Goal: Complete application form

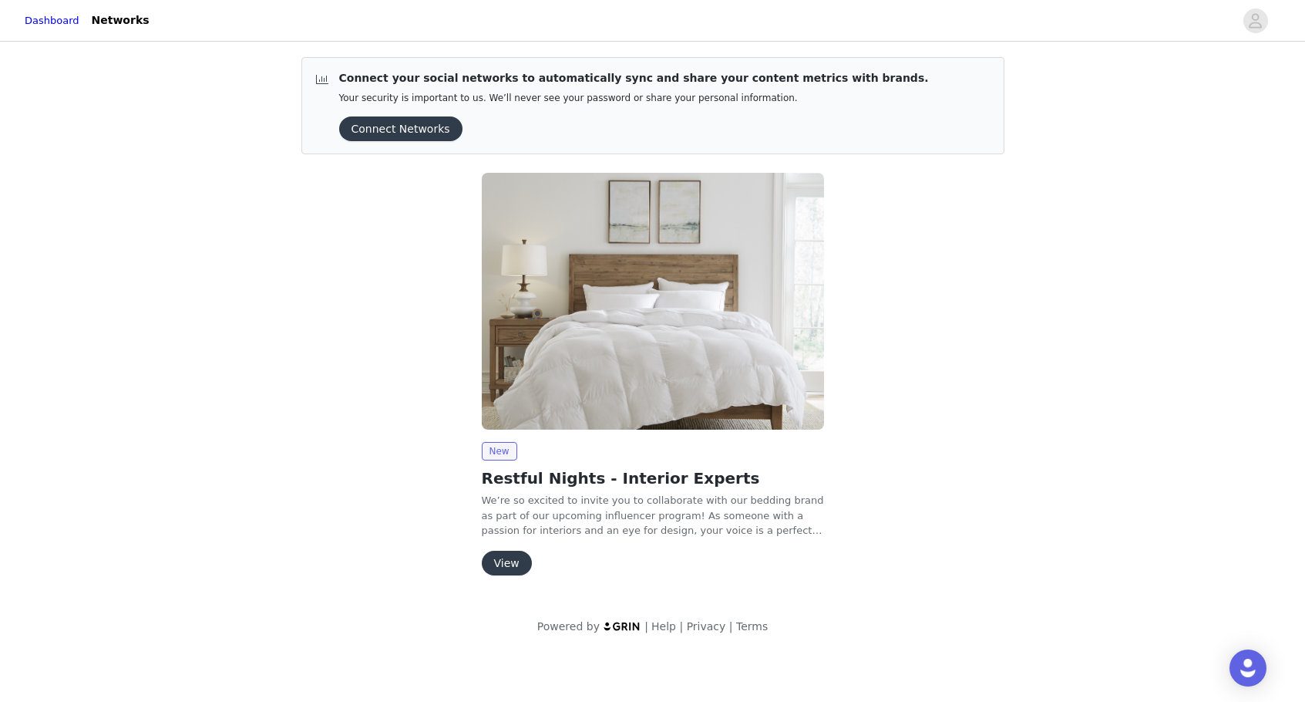
click at [504, 562] on button "View" at bounding box center [507, 563] width 50 height 25
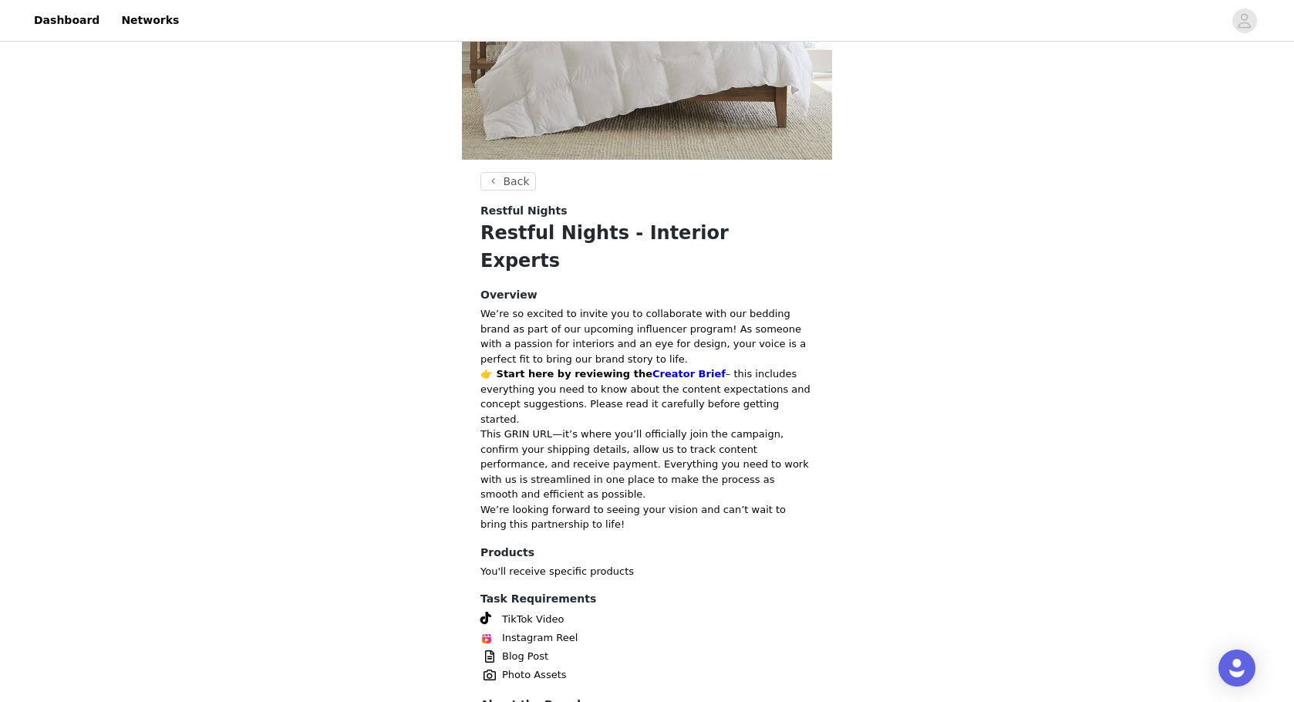
scroll to position [376, 0]
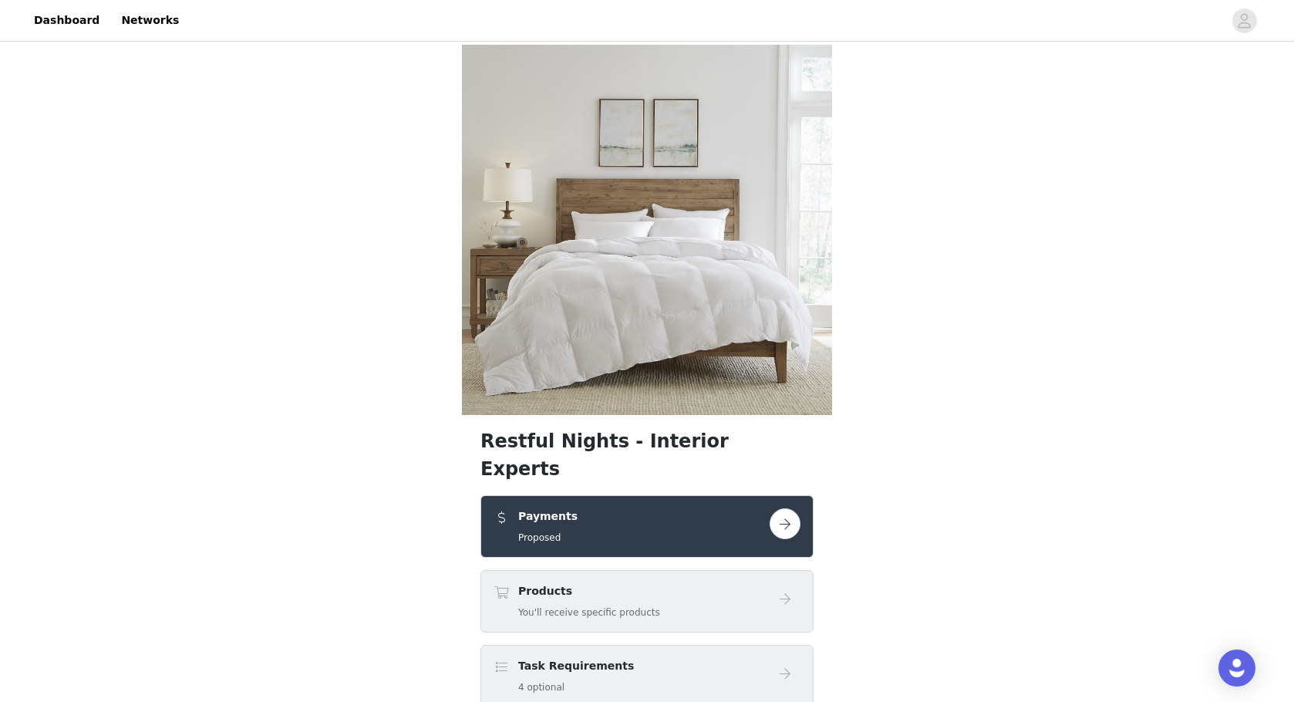
click at [724, 508] on div "Payments Proposed" at bounding box center [631, 526] width 276 height 36
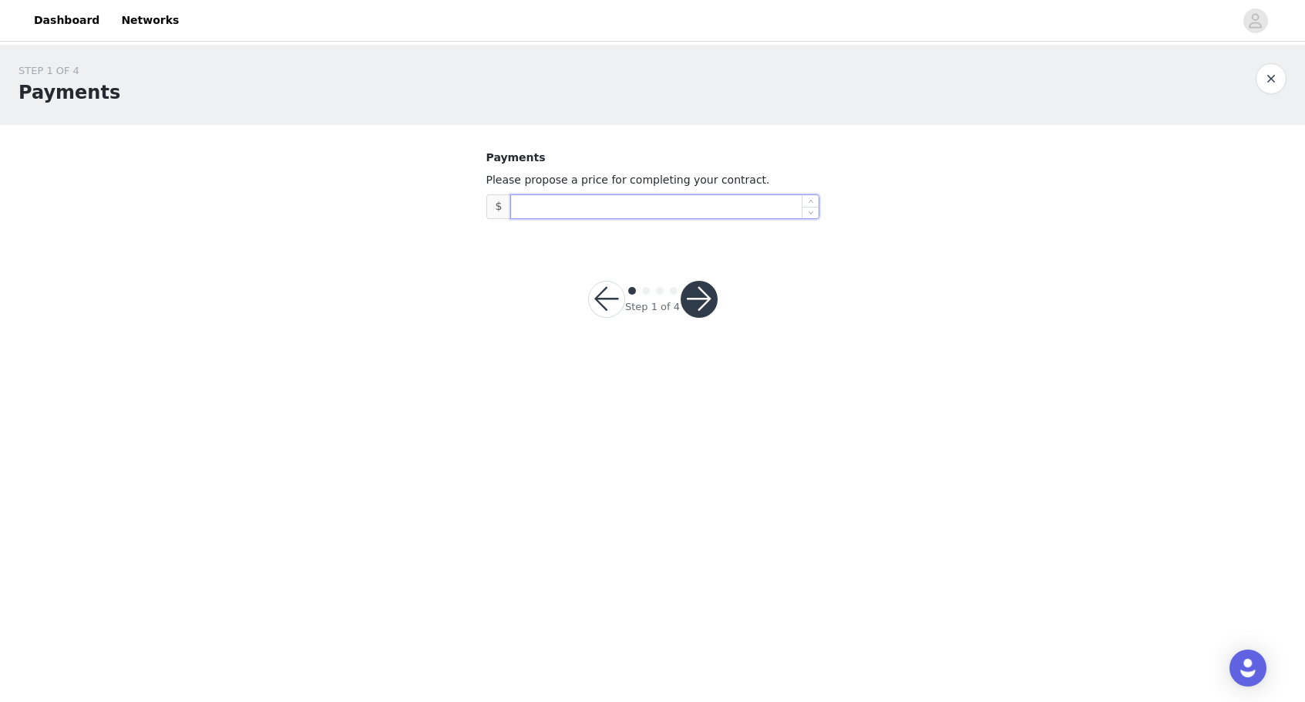
click at [584, 210] on input at bounding box center [664, 206] width 307 height 23
type input "500"
click at [697, 307] on button "button" at bounding box center [699, 299] width 37 height 37
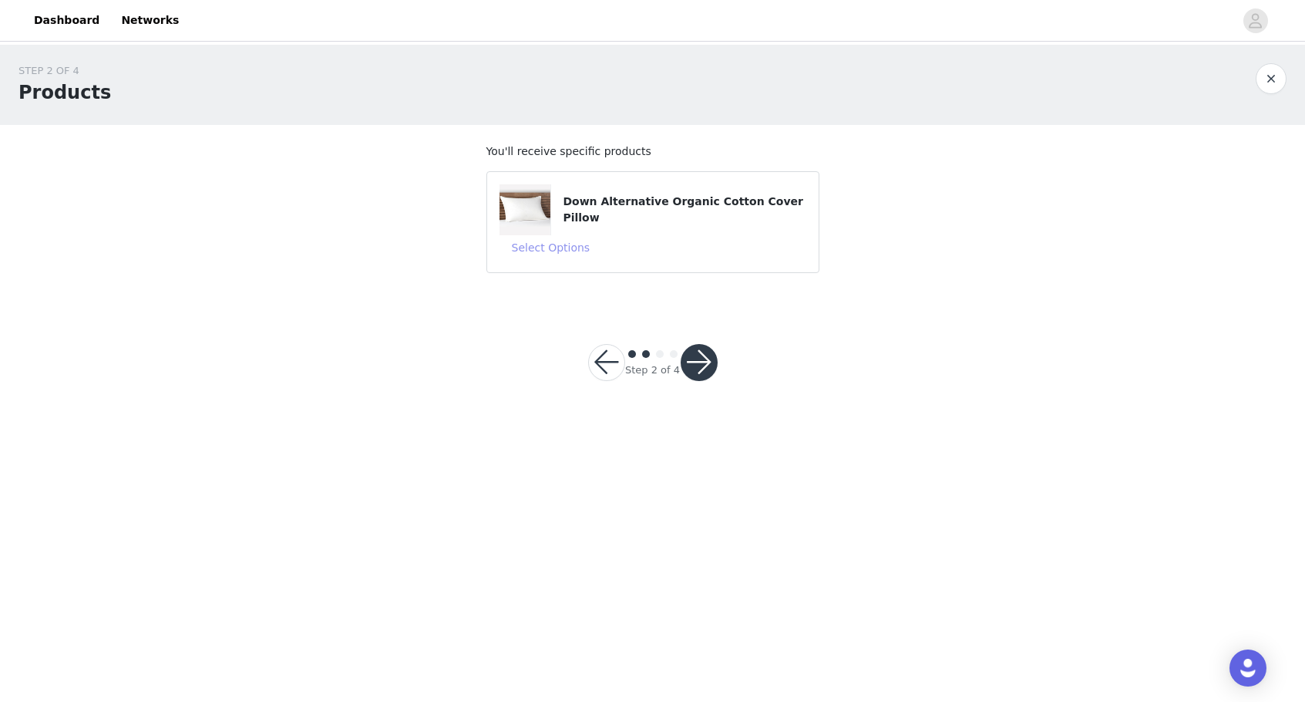
click at [551, 251] on button "Select Options" at bounding box center [551, 247] width 103 height 25
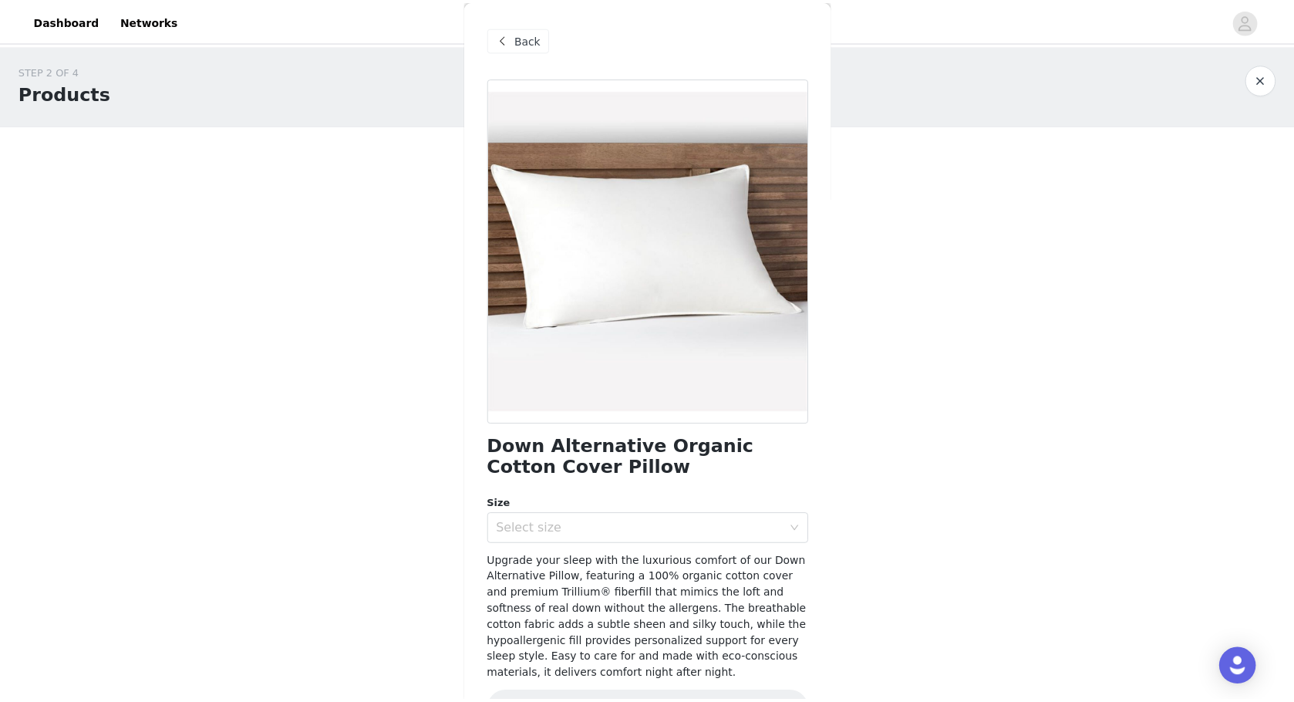
scroll to position [46, 0]
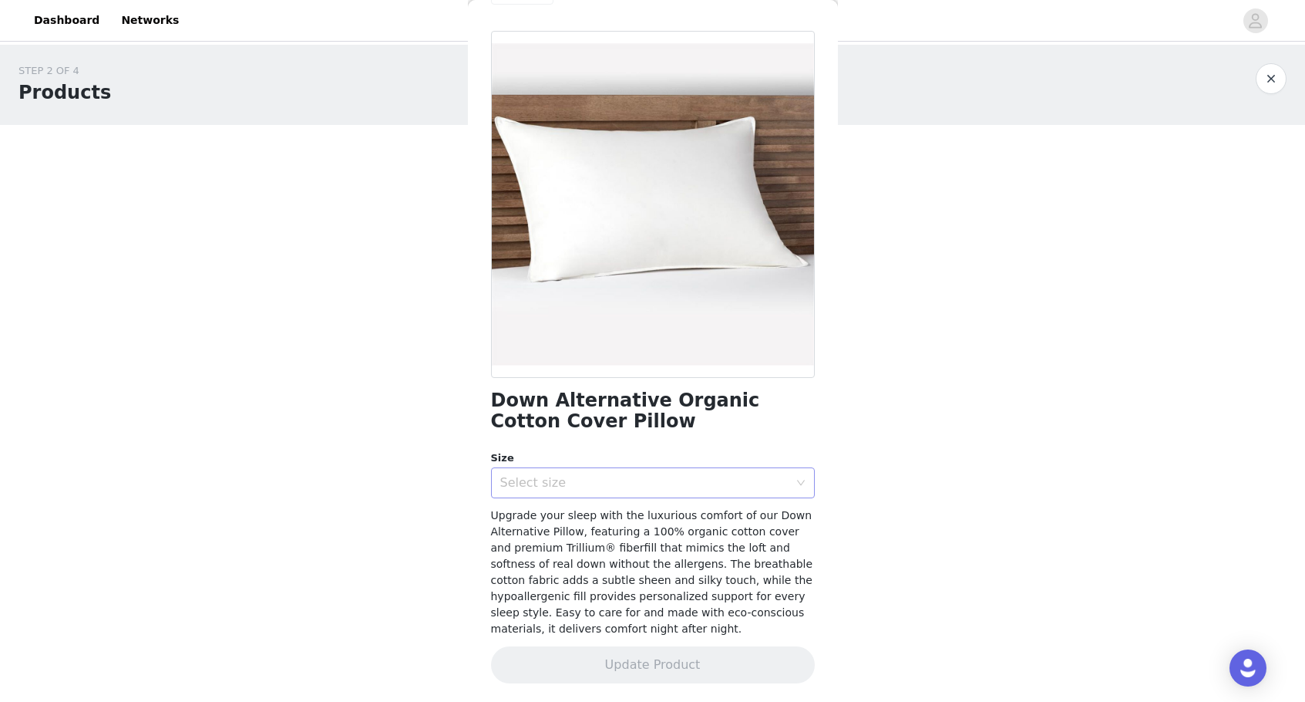
click at [773, 487] on div "Select size" at bounding box center [644, 482] width 288 height 15
click at [628, 543] on li "King" at bounding box center [647, 541] width 312 height 25
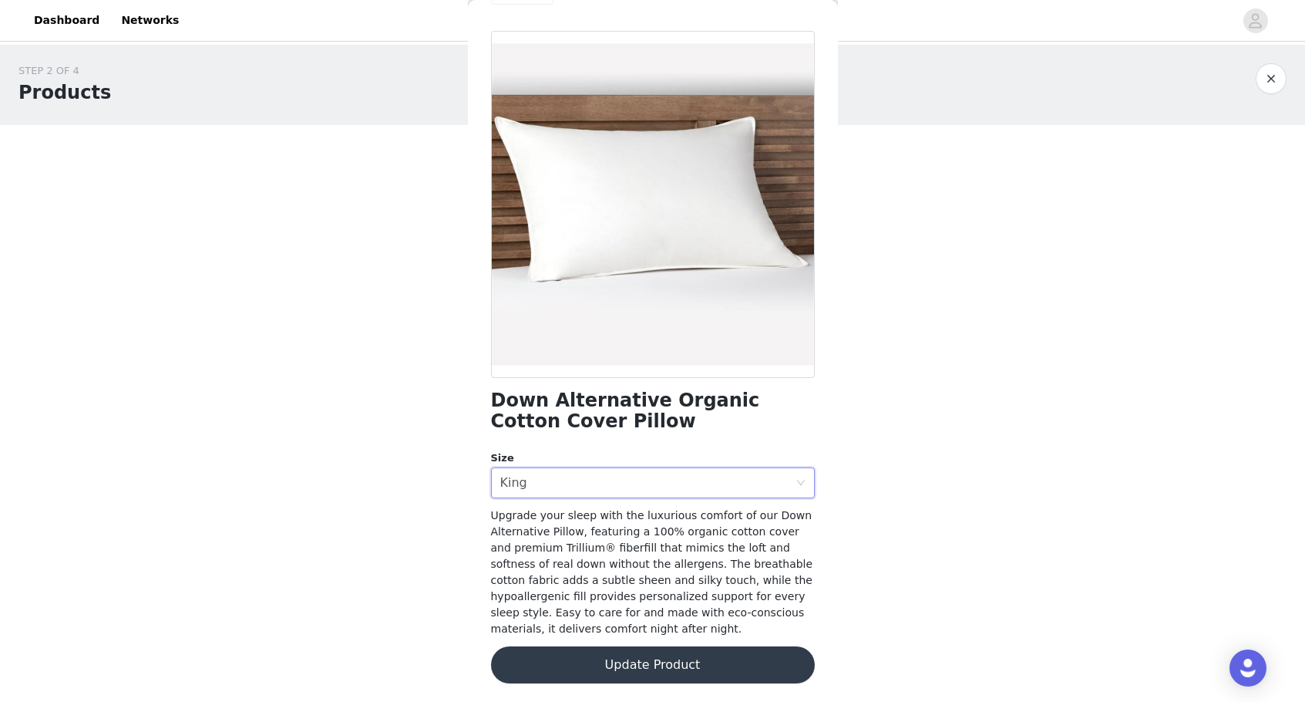
click at [696, 666] on button "Update Product" at bounding box center [653, 664] width 324 height 37
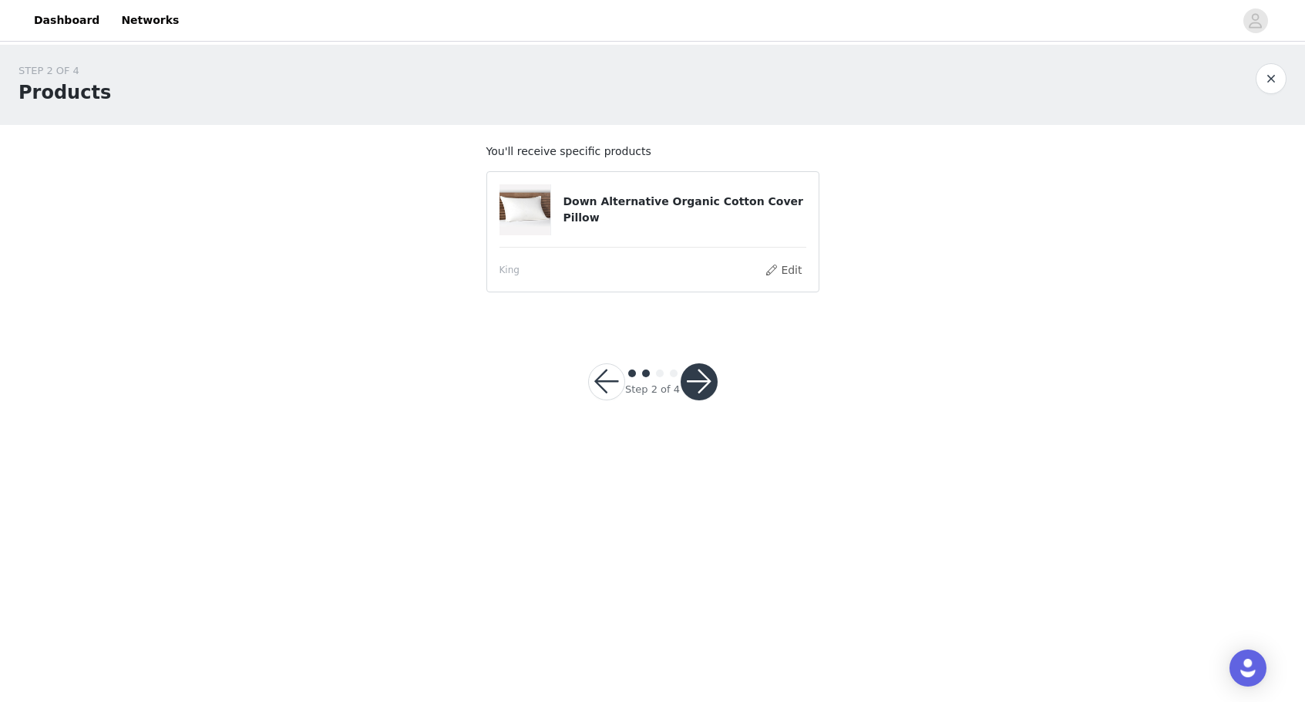
click at [701, 394] on button "button" at bounding box center [699, 381] width 37 height 37
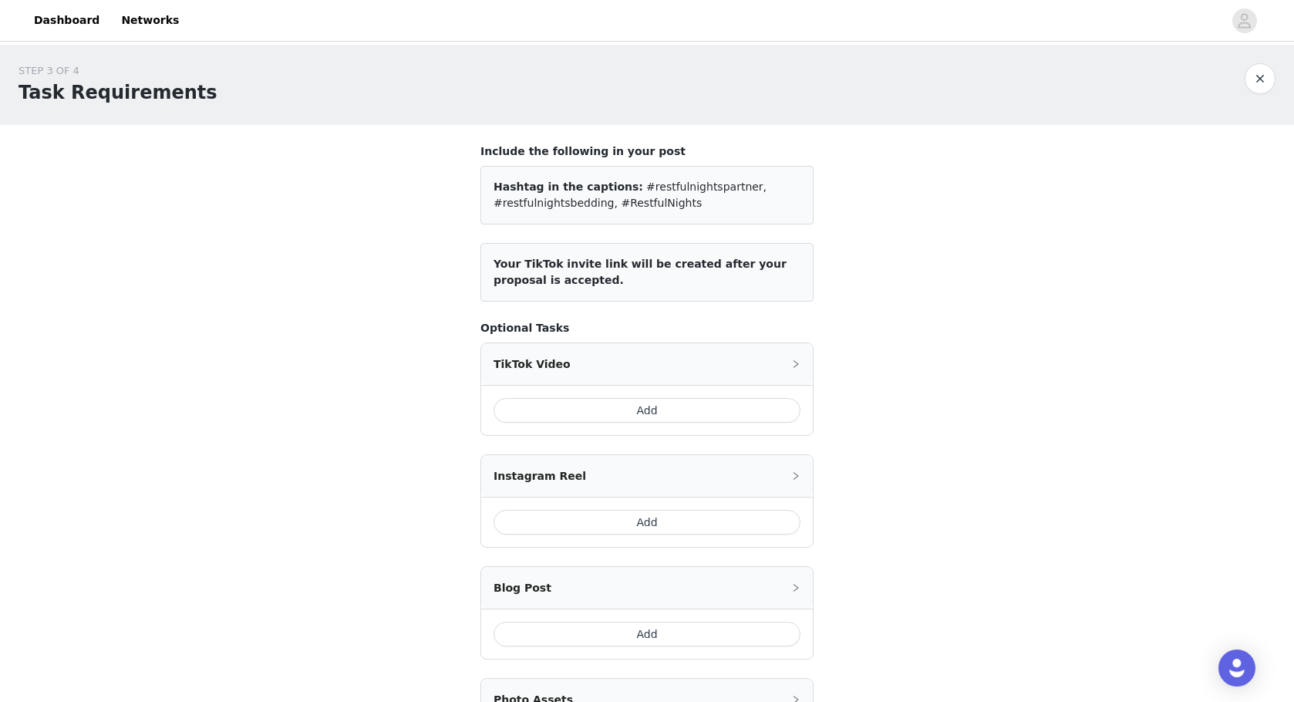
scroll to position [217, 0]
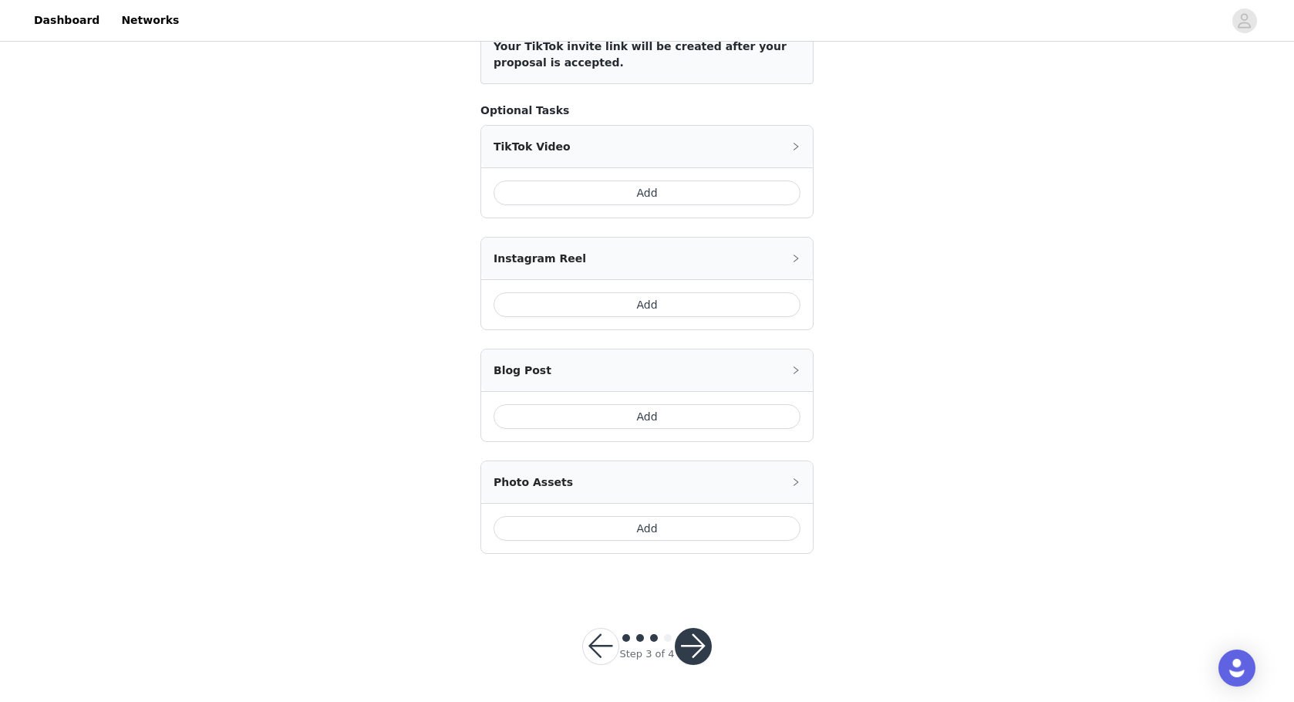
click at [709, 298] on button "Add" at bounding box center [646, 304] width 307 height 25
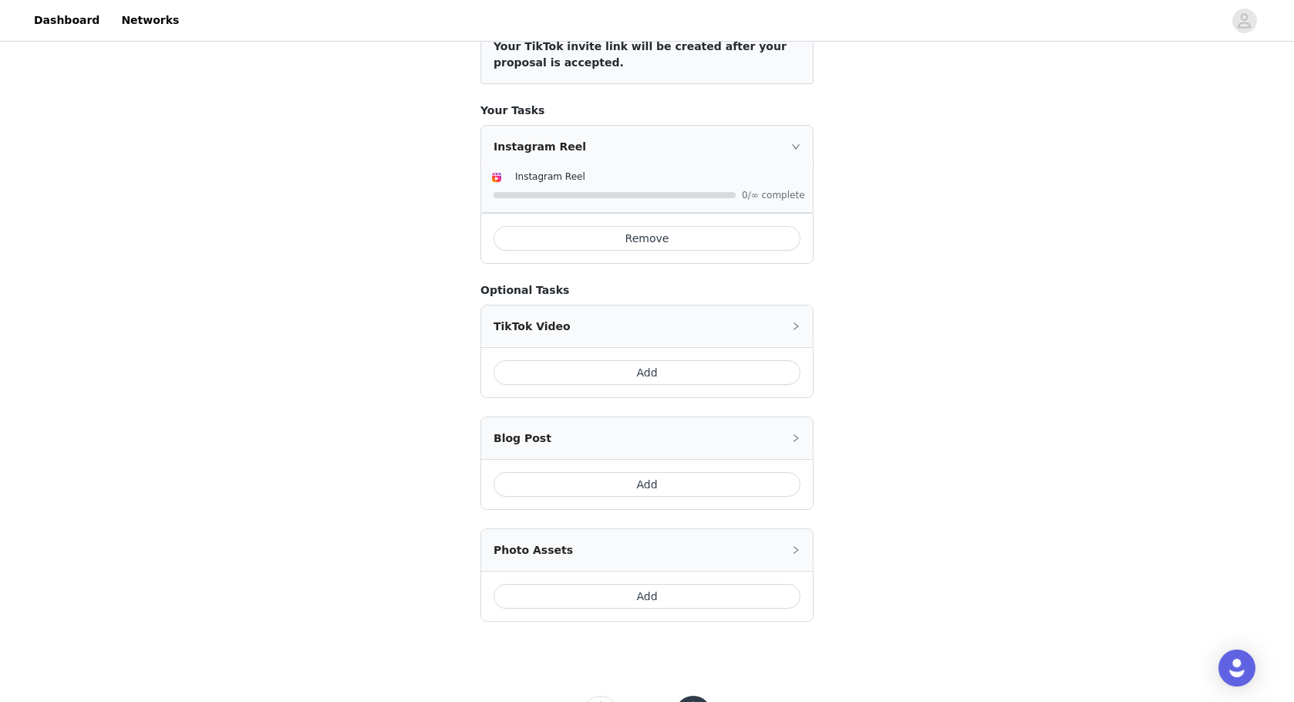
click at [685, 592] on button "Add" at bounding box center [646, 596] width 307 height 25
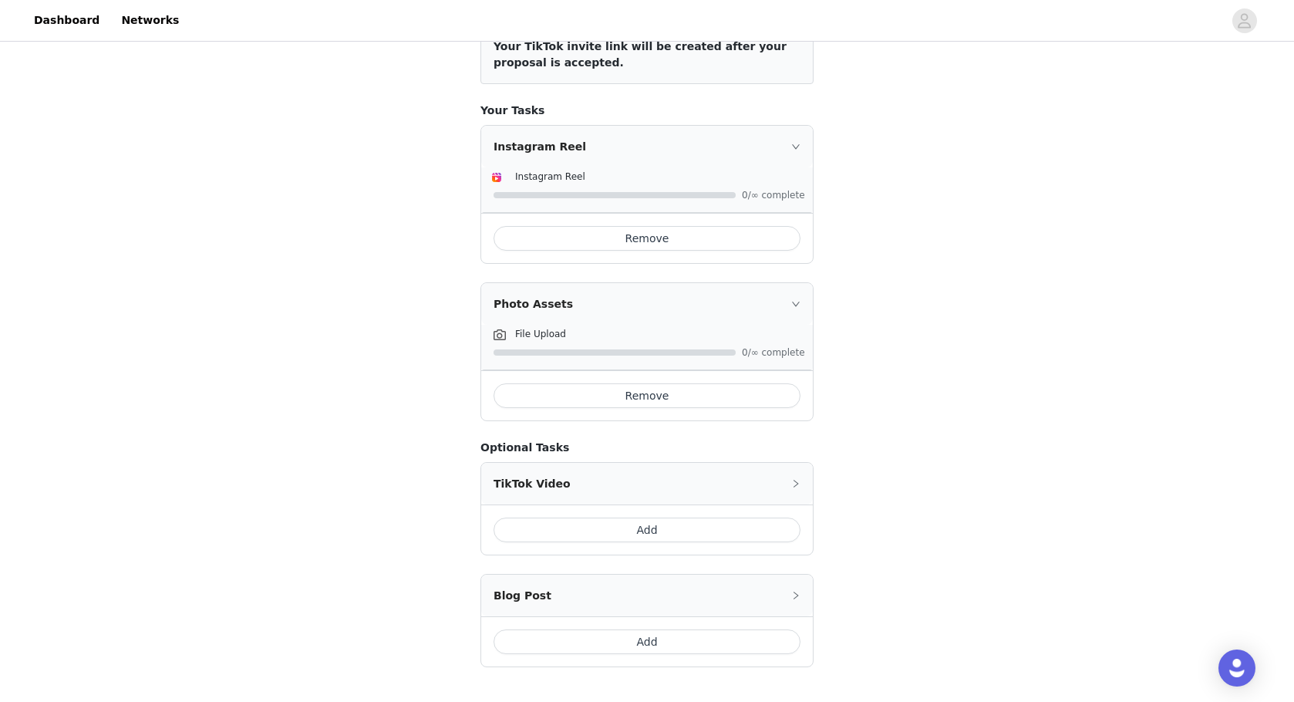
scroll to position [331, 0]
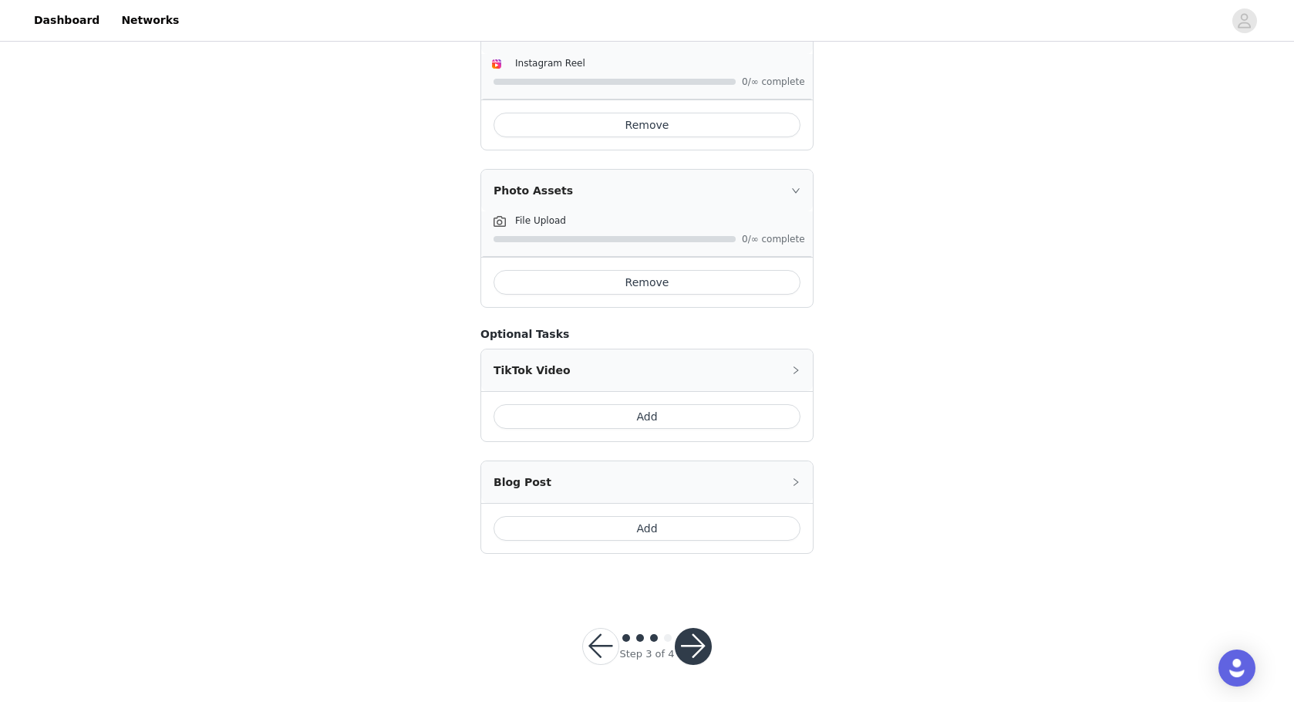
click at [701, 645] on button "button" at bounding box center [693, 646] width 37 height 37
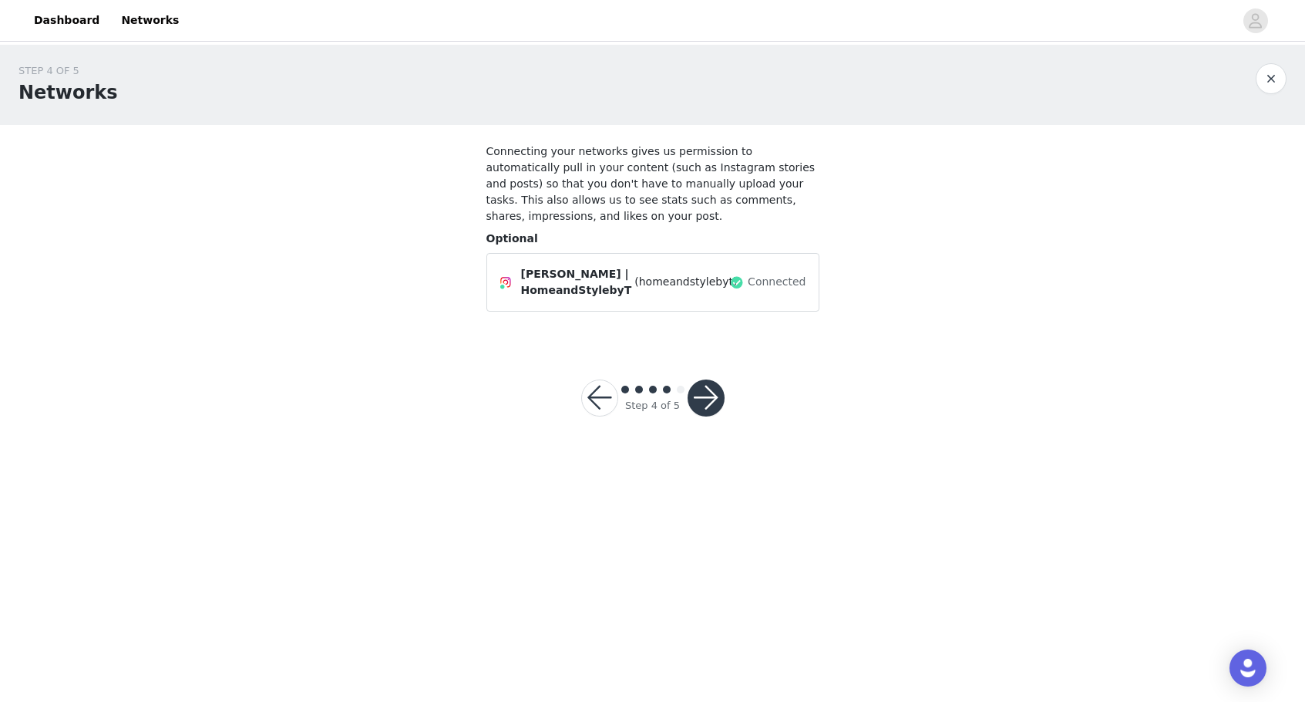
click at [711, 391] on button "button" at bounding box center [706, 397] width 37 height 37
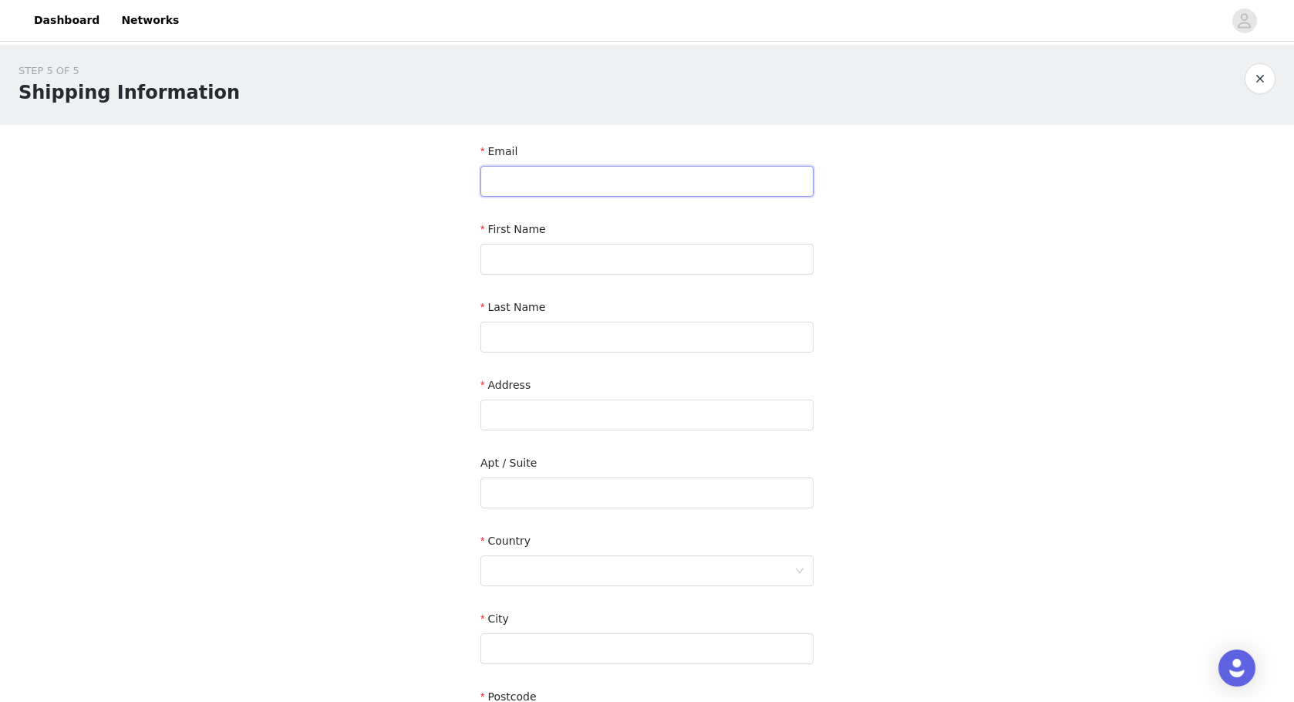
click at [567, 181] on input "text" at bounding box center [646, 181] width 333 height 31
type input "[EMAIL_ADDRESS][DOMAIN_NAME]"
type input "[PERSON_NAME]"
type input "[STREET_ADDRESS][PERSON_NAME]"
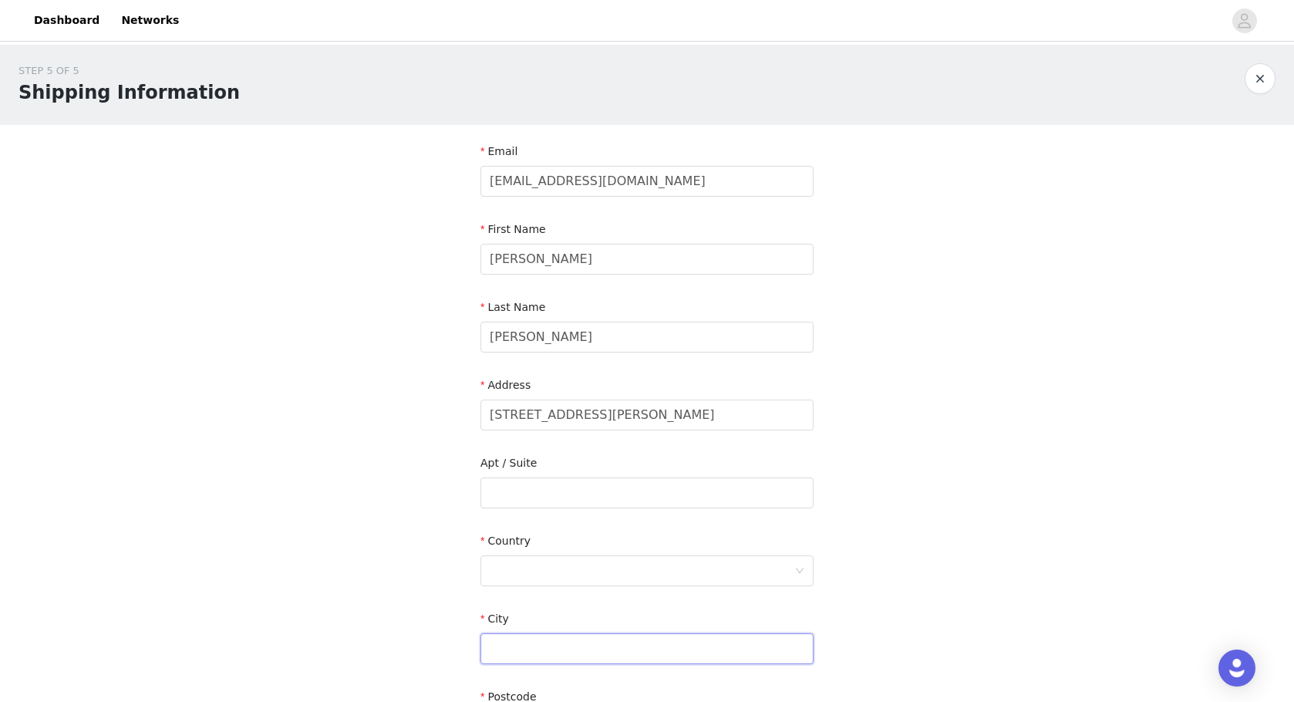
type input "Northridge"
type input "91326"
type input "8184374797"
click at [622, 570] on div at bounding box center [642, 570] width 305 height 29
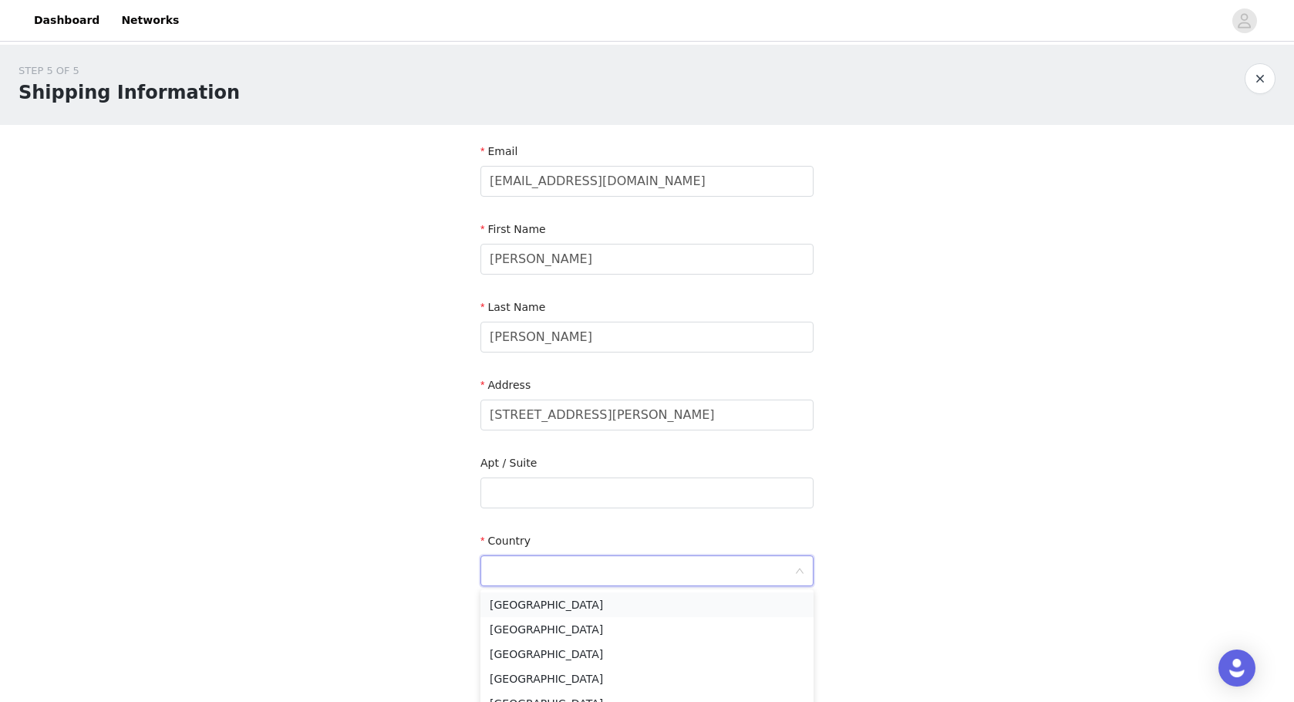
click at [606, 605] on li "[GEOGRAPHIC_DATA]" at bounding box center [646, 604] width 333 height 25
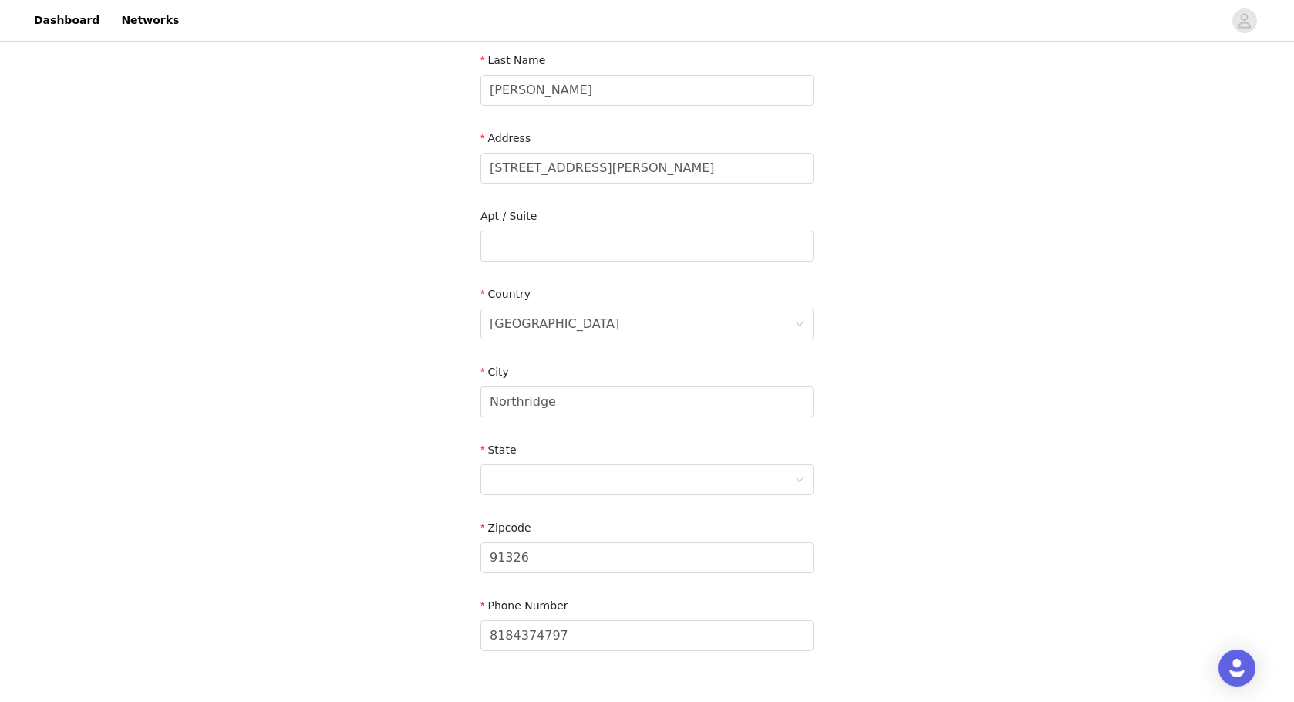
scroll to position [350, 0]
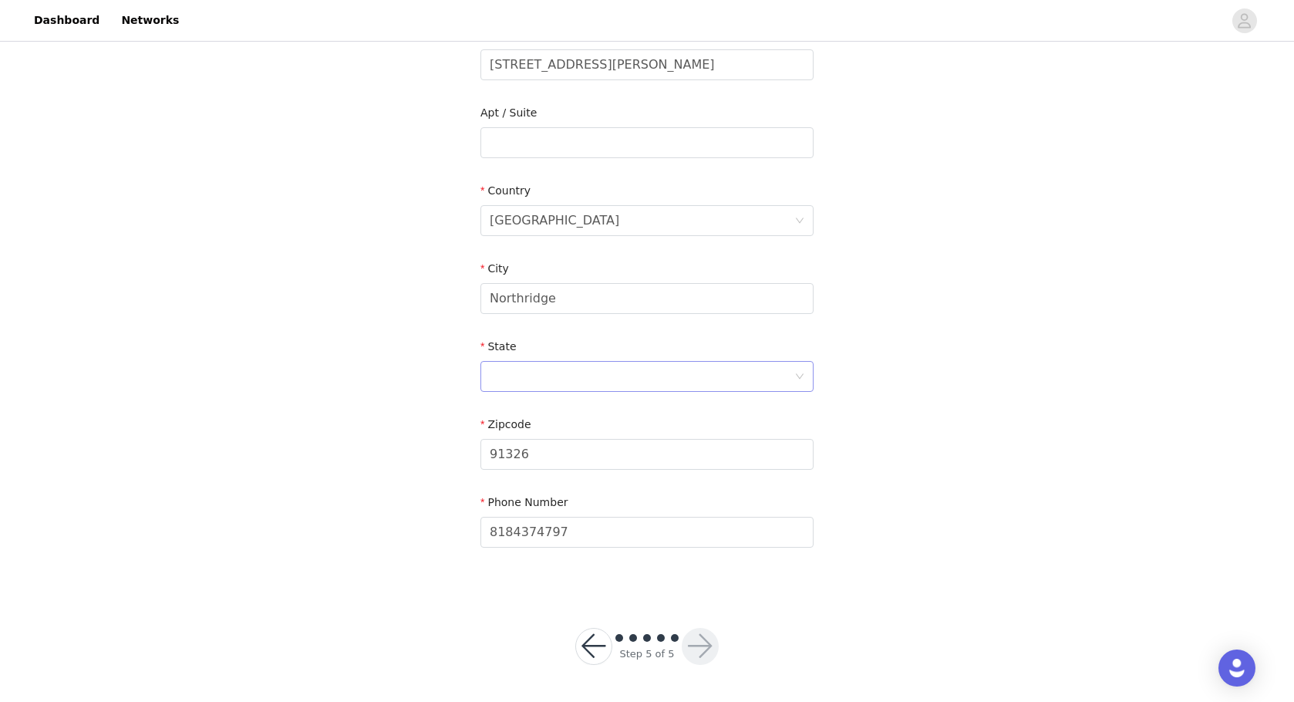
click at [622, 382] on div at bounding box center [642, 376] width 305 height 29
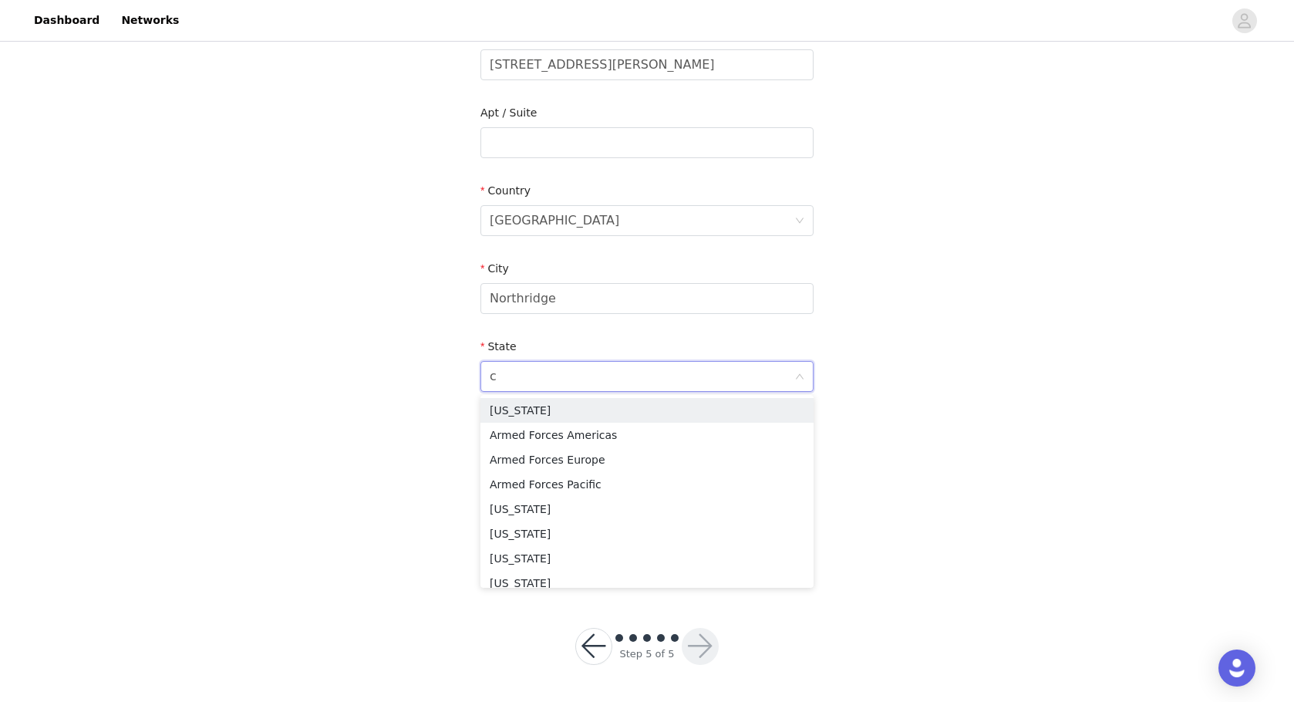
type input "ca"
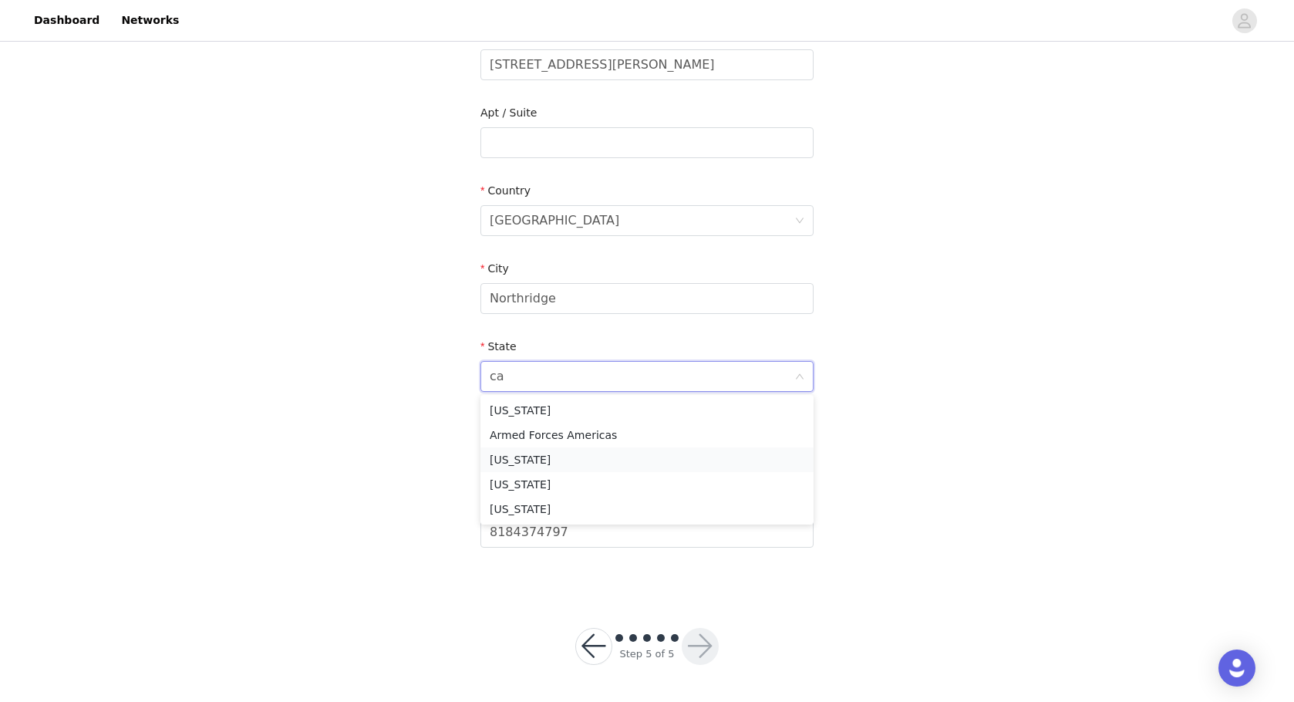
click at [557, 456] on li "[US_STATE]" at bounding box center [646, 459] width 333 height 25
click at [699, 650] on button "button" at bounding box center [700, 646] width 37 height 37
